Goal: Task Accomplishment & Management: Manage account settings

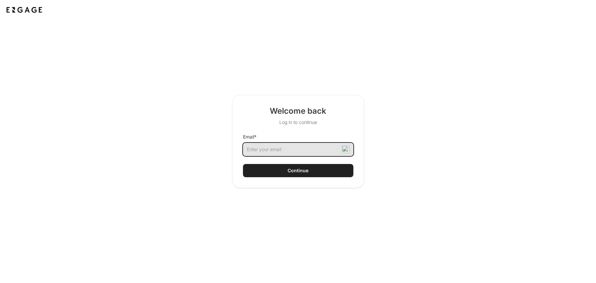
click at [287, 149] on input "Email *" at bounding box center [298, 149] width 110 height 13
type input "[EMAIL_ADDRESS][DOMAIN_NAME]"
click at [293, 169] on div "Continue" at bounding box center [297, 170] width 21 height 7
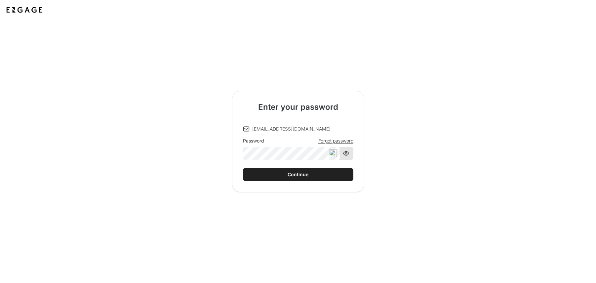
click at [348, 154] on icon at bounding box center [346, 153] width 7 height 7
click at [321, 175] on button "Continue" at bounding box center [298, 174] width 110 height 13
click at [286, 173] on button "Continue" at bounding box center [298, 174] width 110 height 13
click at [300, 177] on div "Continue" at bounding box center [297, 174] width 21 height 7
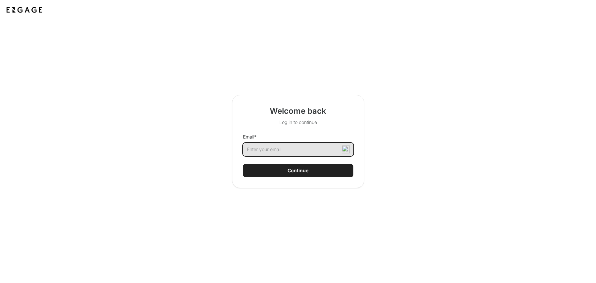
click at [294, 151] on input "Email *" at bounding box center [298, 149] width 110 height 13
type input "[EMAIL_ADDRESS][DOMAIN_NAME]"
click at [298, 172] on div "Continue" at bounding box center [297, 170] width 21 height 7
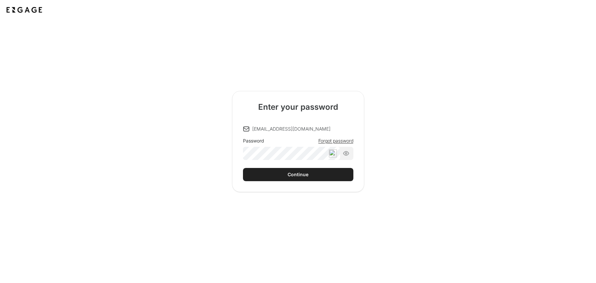
click at [323, 141] on span "Forgot password" at bounding box center [335, 140] width 35 height 7
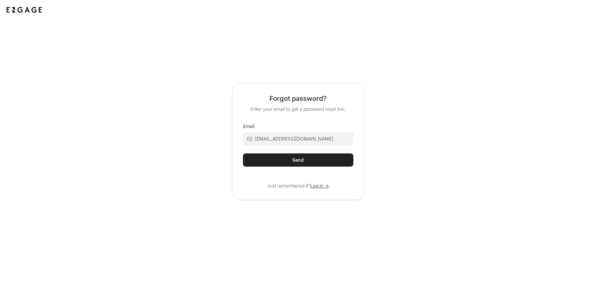
click at [315, 156] on button "Send" at bounding box center [298, 159] width 110 height 13
